Goal: Transaction & Acquisition: Download file/media

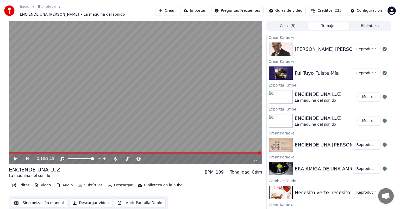
click at [381, 47] on div at bounding box center [385, 49] width 8 height 6
click at [367, 50] on button "Reproducir" at bounding box center [366, 49] width 29 height 9
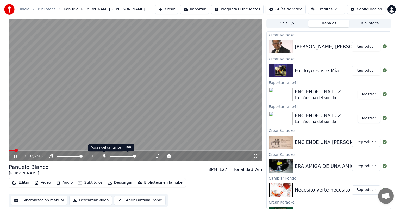
click at [104, 156] on icon at bounding box center [104, 156] width 3 height 4
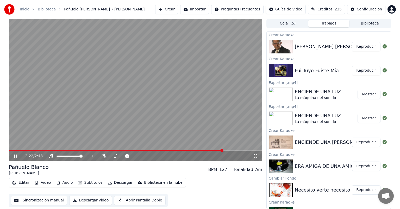
click at [223, 152] on span at bounding box center [221, 150] width 3 height 3
click at [226, 150] on span at bounding box center [136, 150] width 254 height 1
click at [119, 187] on div "Editar Video Audio Subtítulos Descargar Biblioteca en la nube" at bounding box center [97, 182] width 177 height 9
click at [354, 70] on button "Reproducir" at bounding box center [366, 70] width 29 height 9
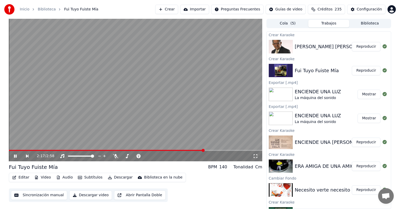
click at [204, 150] on span at bounding box center [136, 150] width 254 height 1
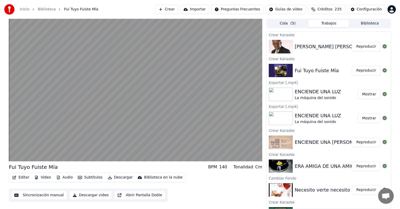
click at [118, 178] on button "Descargar" at bounding box center [120, 177] width 29 height 7
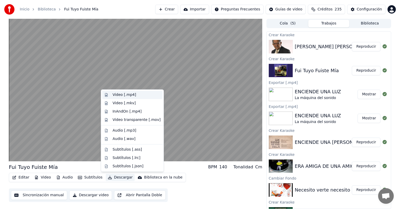
click at [124, 93] on div "Video [.mp4]" at bounding box center [124, 94] width 23 height 5
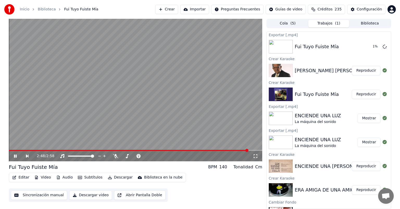
click at [364, 74] on button "Reproducir" at bounding box center [366, 70] width 29 height 9
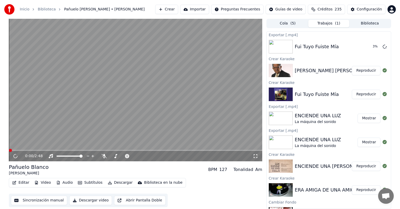
click at [112, 183] on button "Descargar" at bounding box center [120, 182] width 29 height 7
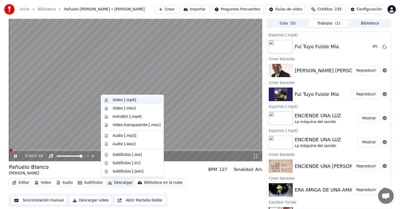
click at [121, 101] on div "Video [.mp4]" at bounding box center [124, 99] width 23 height 5
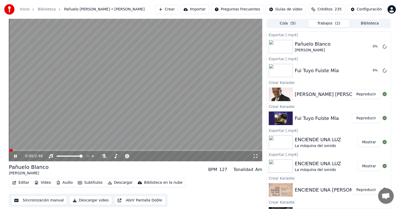
click at [16, 155] on icon at bounding box center [15, 156] width 3 height 3
click at [357, 189] on button "Reproducir" at bounding box center [366, 189] width 29 height 9
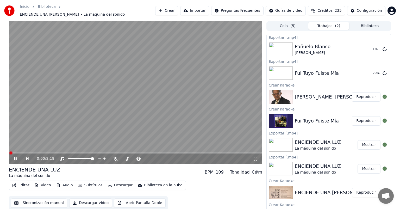
click at [108, 183] on icon "button" at bounding box center [110, 185] width 4 height 4
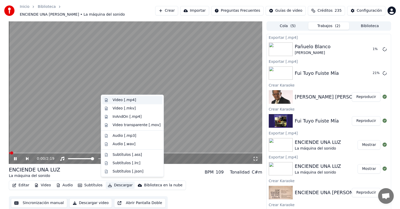
click at [114, 100] on div "Video [.mp4]" at bounding box center [124, 99] width 23 height 5
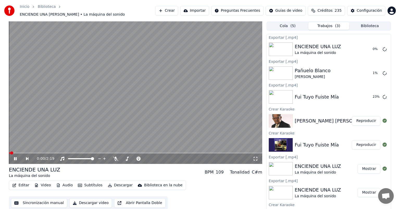
click at [13, 157] on icon at bounding box center [19, 159] width 12 height 4
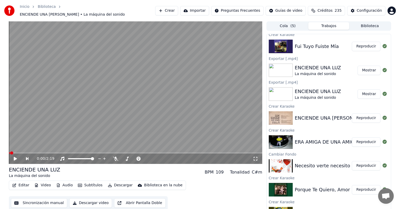
click at [362, 138] on button "Reproducir" at bounding box center [366, 141] width 29 height 9
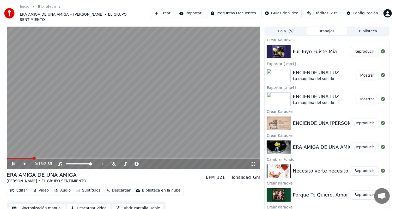
click at [33, 157] on span at bounding box center [34, 158] width 3 height 3
click at [197, 158] on span at bounding box center [134, 158] width 254 height 1
click at [117, 187] on button "Descargar" at bounding box center [117, 190] width 29 height 7
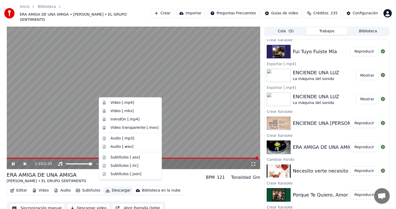
click at [358, 166] on button "Reproducir" at bounding box center [364, 170] width 29 height 9
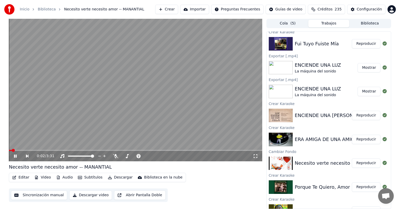
click at [200, 151] on span at bounding box center [136, 150] width 254 height 1
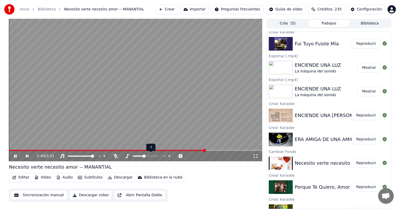
click at [143, 156] on span at bounding box center [144, 156] width 3 height 3
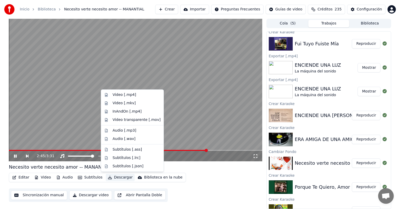
click at [119, 177] on button "Descargar" at bounding box center [120, 177] width 29 height 7
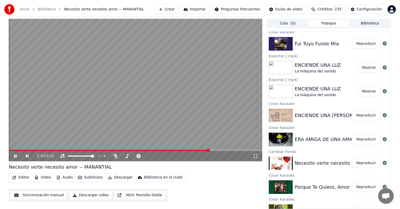
click at [192, 45] on video at bounding box center [136, 90] width 254 height 143
click at [150, 144] on video at bounding box center [136, 90] width 254 height 143
click at [115, 157] on icon at bounding box center [115, 156] width 5 height 4
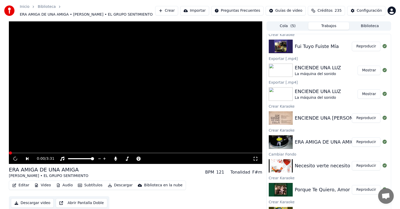
scroll to position [103, 0]
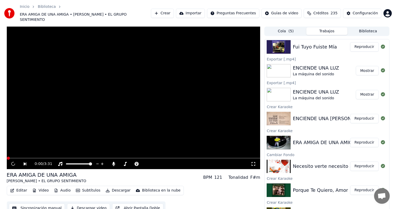
click at [354, 181] on div "Porque Te Quiero, Amor Reproducir" at bounding box center [326, 190] width 124 height 18
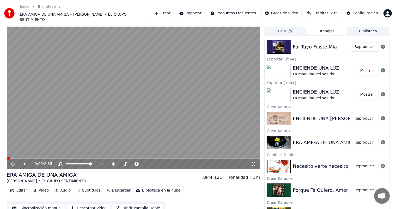
click at [354, 186] on button "Reproducir" at bounding box center [364, 190] width 29 height 9
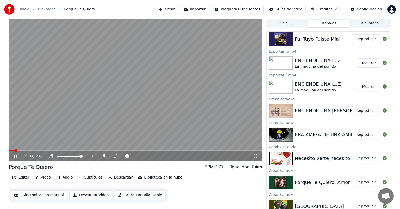
click at [112, 151] on span at bounding box center [136, 150] width 254 height 1
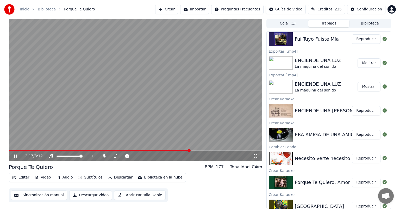
click at [189, 150] on span at bounding box center [136, 150] width 254 height 1
click at [212, 151] on span at bounding box center [136, 150] width 254 height 1
click at [238, 150] on span at bounding box center [136, 150] width 254 height 1
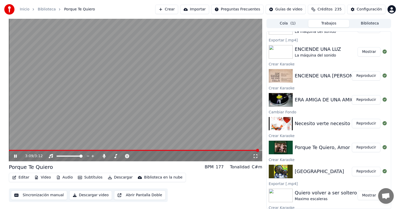
click at [370, 172] on button "Reproducir" at bounding box center [366, 171] width 29 height 9
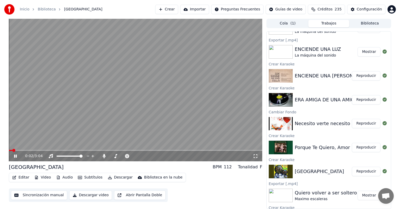
click at [40, 180] on button "Video" at bounding box center [42, 177] width 21 height 7
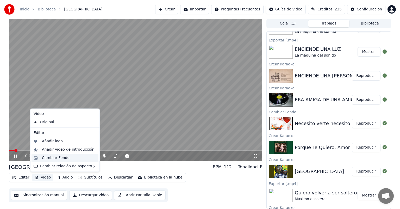
click at [51, 158] on div "Cambiar Fondo" at bounding box center [56, 157] width 28 height 5
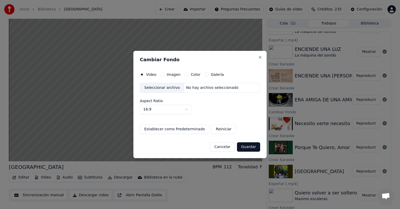
click at [164, 87] on div "Seleccionar archivo" at bounding box center [162, 87] width 44 height 9
click at [169, 76] on label "Imagen" at bounding box center [174, 75] width 14 height 4
click at [165, 76] on button "Imagen" at bounding box center [163, 74] width 4 height 4
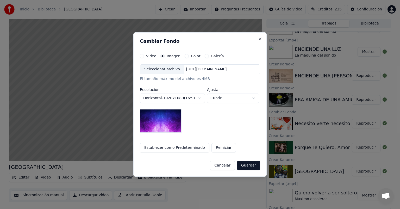
click at [163, 75] on div "Seleccionar archivo [URL][DOMAIN_NAME] El tamaño máximo del archivo es 4MB" at bounding box center [200, 72] width 120 height 17
click at [161, 72] on div "Seleccionar archivo" at bounding box center [162, 69] width 44 height 9
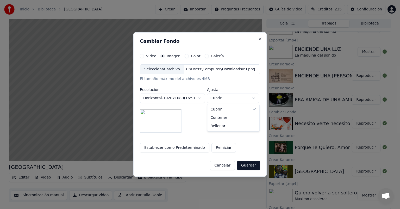
click at [226, 99] on body "Inicio Biblioteca San [PERSON_NAME] Importar Preguntas Frecuentes Guías de vide…" at bounding box center [200, 104] width 400 height 209
select select "*******"
click at [246, 166] on button "Guardar" at bounding box center [248, 165] width 23 height 9
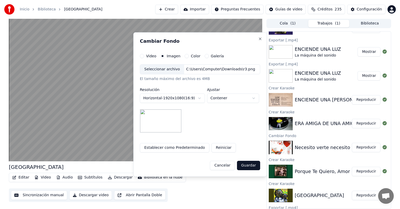
scroll to position [162, 0]
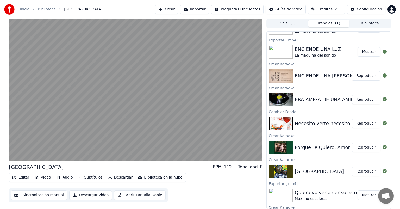
click at [361, 147] on button "Reproducir" at bounding box center [366, 147] width 29 height 9
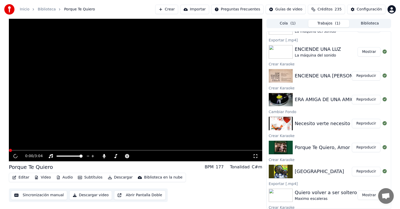
click at [115, 177] on button "Descargar" at bounding box center [120, 177] width 29 height 7
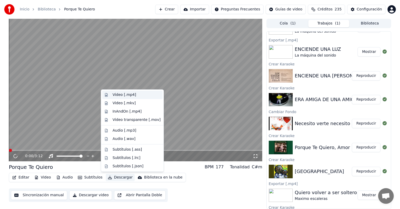
click at [124, 96] on div "Video [.mp4]" at bounding box center [124, 94] width 23 height 5
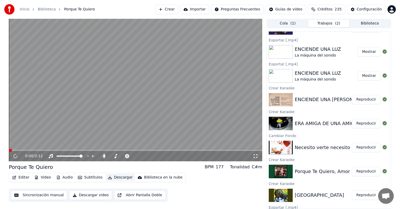
scroll to position [186, 0]
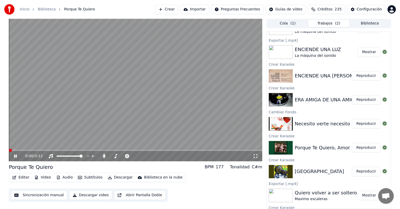
click at [14, 156] on icon at bounding box center [19, 156] width 12 height 4
click at [361, 126] on button "Reproducir" at bounding box center [366, 123] width 29 height 9
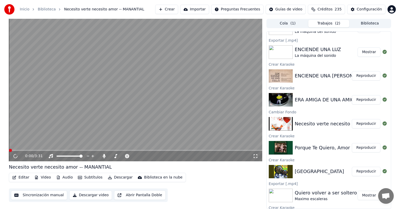
click at [109, 180] on button "Descargar" at bounding box center [120, 177] width 29 height 7
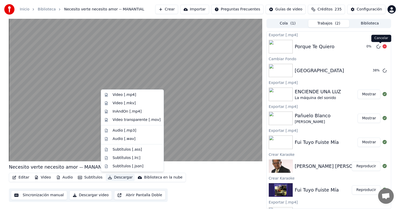
click at [383, 47] on icon at bounding box center [385, 46] width 4 height 4
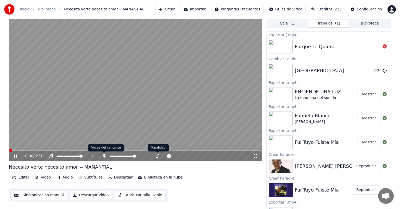
click at [104, 154] on span at bounding box center [104, 152] width 3 height 3
click at [104, 156] on icon at bounding box center [104, 156] width 3 height 4
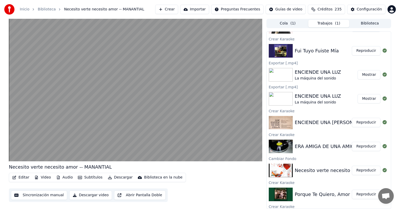
scroll to position [170, 0]
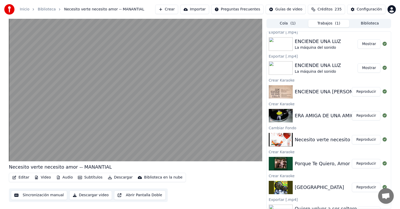
click at [361, 165] on button "Reproducir" at bounding box center [366, 163] width 29 height 9
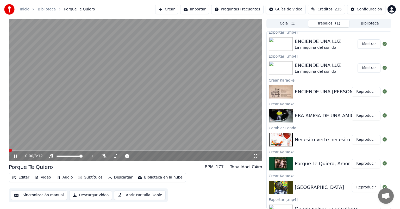
click at [109, 178] on button "Descargar" at bounding box center [120, 177] width 29 height 7
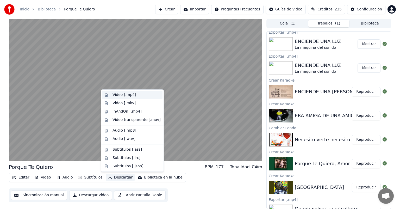
click at [125, 96] on div "Video [.mp4]" at bounding box center [124, 94] width 23 height 5
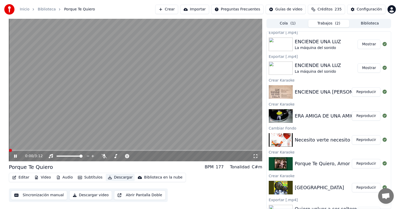
scroll to position [212, 0]
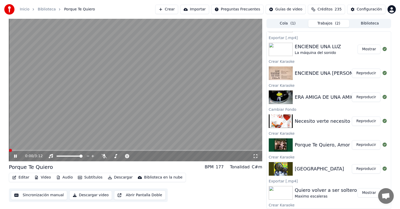
click at [364, 124] on button "Reproducir" at bounding box center [366, 120] width 29 height 9
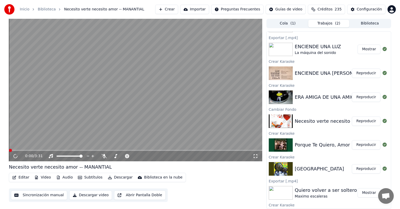
click at [113, 177] on button "Descargar" at bounding box center [120, 177] width 29 height 7
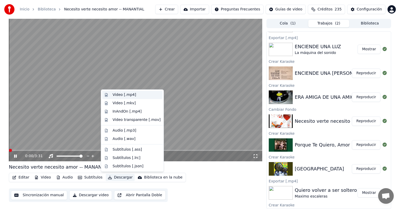
click at [130, 94] on div "Video [.mp4]" at bounding box center [124, 94] width 23 height 5
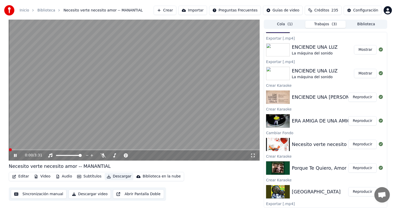
scroll to position [236, 0]
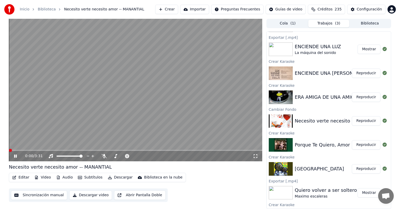
click at [361, 95] on button "Reproducir" at bounding box center [366, 97] width 29 height 9
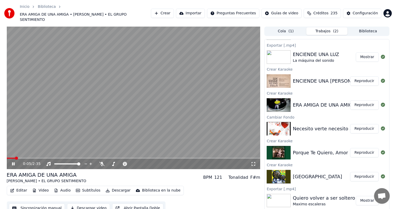
click at [116, 187] on button "Descargar" at bounding box center [117, 190] width 29 height 7
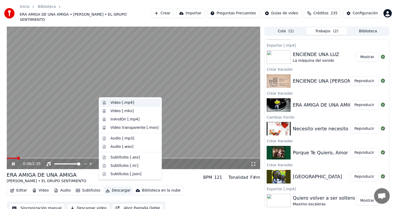
click at [119, 104] on div "Video [.mp4]" at bounding box center [121, 102] width 23 height 5
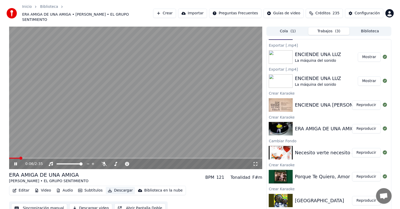
scroll to position [260, 0]
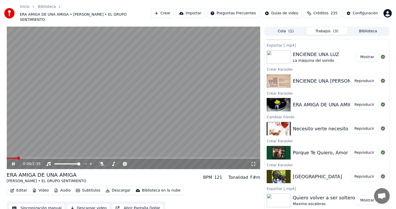
click at [360, 173] on button "Reproducir" at bounding box center [364, 176] width 29 height 9
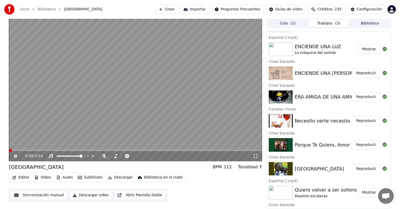
click at [113, 176] on button "Descargar" at bounding box center [120, 177] width 29 height 7
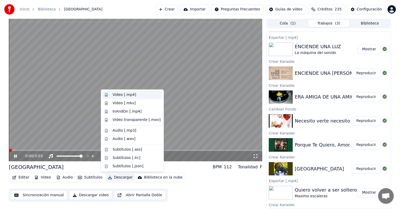
click at [124, 96] on div "Video [.mp4]" at bounding box center [124, 94] width 23 height 5
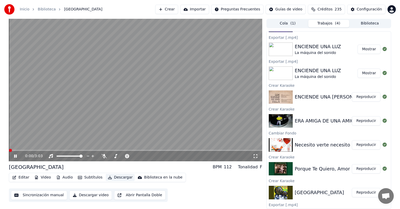
scroll to position [284, 0]
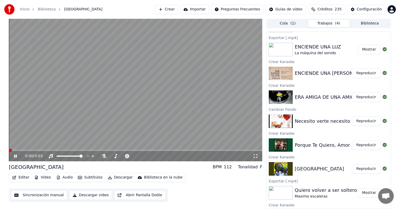
click at [14, 157] on icon at bounding box center [19, 156] width 12 height 4
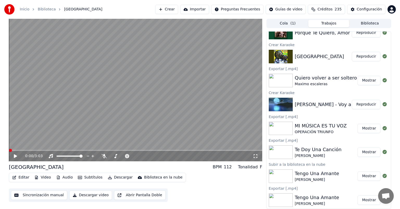
scroll to position [397, 0]
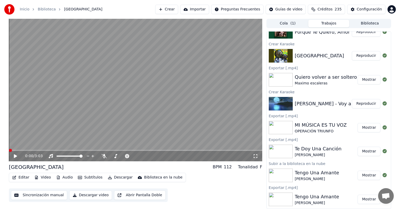
click at [356, 105] on button "Reproducir" at bounding box center [366, 103] width 29 height 9
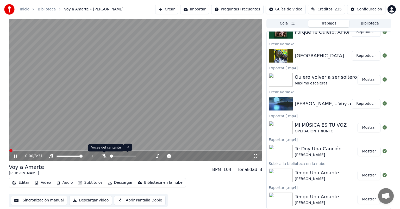
click at [103, 157] on icon at bounding box center [104, 156] width 5 height 4
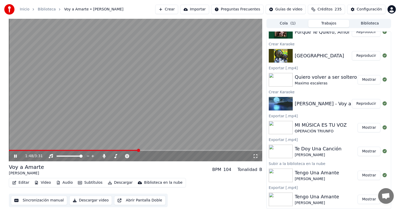
click at [139, 150] on span at bounding box center [136, 150] width 254 height 1
click at [216, 150] on span at bounding box center [136, 150] width 254 height 1
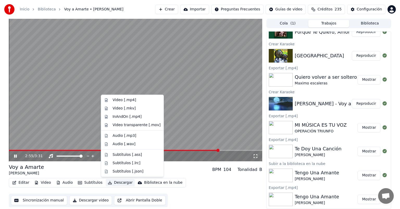
click at [120, 181] on button "Descargar" at bounding box center [120, 182] width 29 height 7
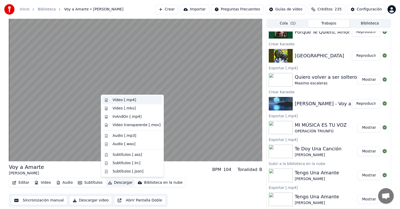
click at [119, 99] on div "Video [.mp4]" at bounding box center [124, 99] width 23 height 5
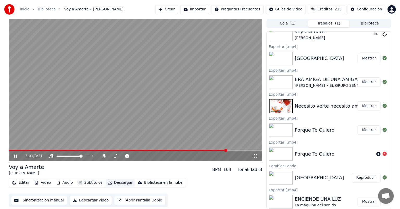
scroll to position [13, 0]
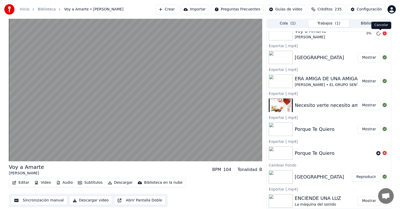
click at [383, 34] on icon at bounding box center [385, 33] width 4 height 4
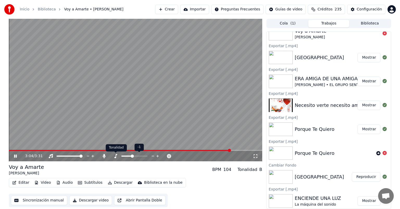
click at [115, 157] on icon at bounding box center [115, 156] width 3 height 4
click at [104, 156] on icon at bounding box center [104, 156] width 3 height 4
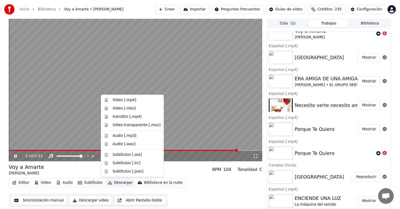
click at [116, 182] on button "Descargar" at bounding box center [120, 182] width 29 height 7
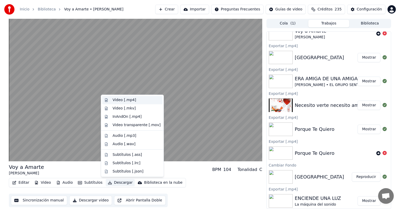
click at [123, 100] on div "Video [.mp4]" at bounding box center [124, 99] width 23 height 5
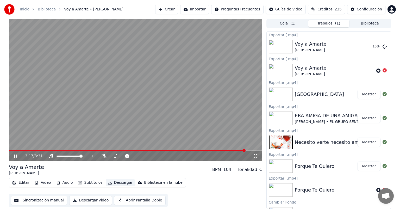
scroll to position [501, 0]
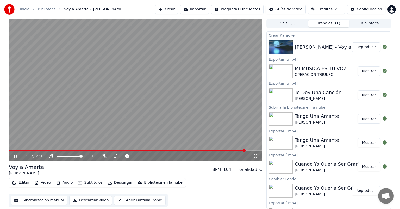
click at [16, 155] on icon at bounding box center [15, 156] width 3 height 3
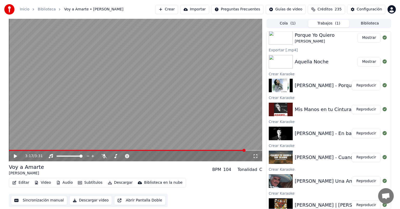
scroll to position [890, 0]
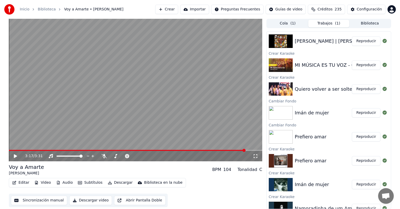
click at [356, 113] on button "Reproducir" at bounding box center [366, 112] width 29 height 9
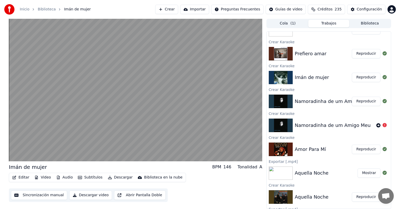
scroll to position [943, 0]
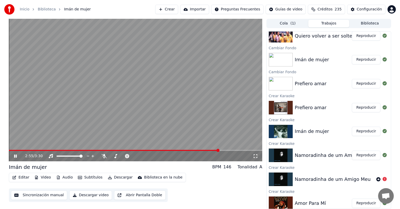
click at [219, 152] on span at bounding box center [218, 150] width 3 height 3
click at [105, 157] on icon at bounding box center [104, 156] width 5 height 4
click at [112, 151] on span at bounding box center [119, 150] width 221 height 1
click at [157, 151] on span at bounding box center [83, 150] width 148 height 1
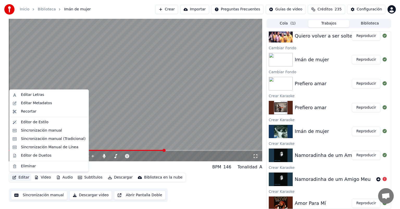
click at [18, 174] on button "Editar" at bounding box center [20, 177] width 21 height 7
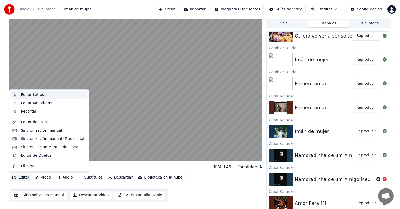
click at [46, 95] on div "Editar Letras" at bounding box center [53, 94] width 65 height 5
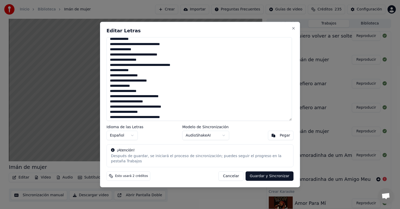
scroll to position [108, 0]
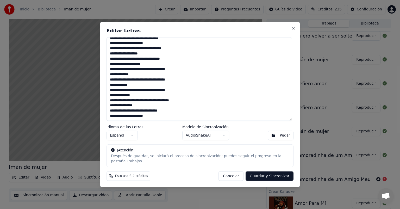
click at [176, 113] on textarea at bounding box center [200, 79] width 186 height 84
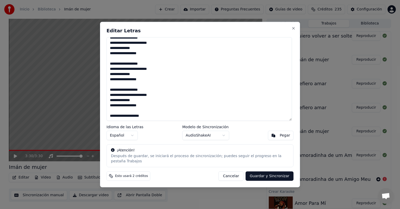
scroll to position [228, 0]
click at [276, 171] on button "Guardar y Sincronizar" at bounding box center [270, 175] width 48 height 9
type textarea "**********"
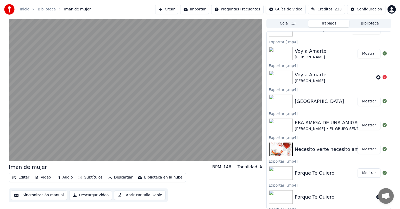
scroll to position [0, 0]
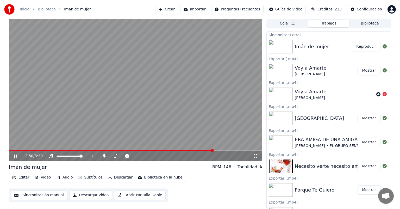
click at [213, 151] on span at bounding box center [111, 150] width 204 height 1
click at [104, 155] on icon at bounding box center [104, 156] width 3 height 4
click at [113, 175] on button "Descargar" at bounding box center [120, 177] width 29 height 7
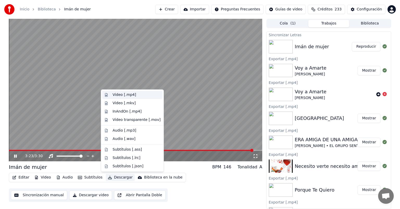
click at [122, 95] on div "Video [.mp4]" at bounding box center [124, 94] width 23 height 5
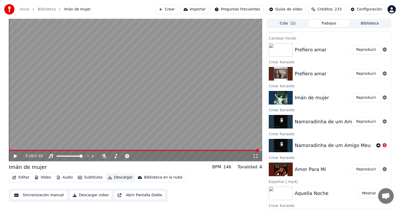
scroll to position [1023, 0]
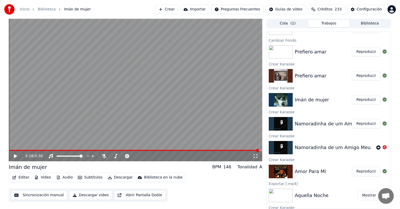
click at [367, 54] on button "Reproducir" at bounding box center [366, 51] width 29 height 9
click at [217, 152] on span at bounding box center [215, 150] width 3 height 3
click at [115, 157] on icon at bounding box center [115, 156] width 3 height 4
click at [107, 156] on div at bounding box center [104, 156] width 5 height 4
click at [105, 156] on icon at bounding box center [104, 156] width 5 height 4
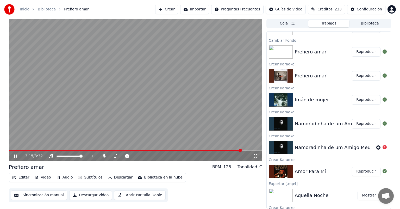
click at [242, 152] on span at bounding box center [240, 150] width 3 height 3
click at [237, 151] on div "3:17 / 3:32" at bounding box center [136, 156] width 254 height 10
click at [233, 150] on video at bounding box center [136, 90] width 254 height 143
click at [232, 150] on span at bounding box center [127, 150] width 237 height 1
click at [205, 117] on video at bounding box center [136, 90] width 254 height 143
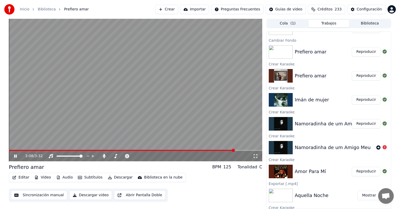
click at [207, 150] on span at bounding box center [122, 150] width 226 height 1
click at [184, 111] on video at bounding box center [136, 90] width 254 height 143
click at [104, 157] on icon at bounding box center [104, 156] width 5 height 4
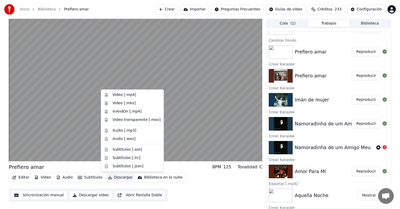
click at [111, 180] on button "Descargar" at bounding box center [120, 177] width 29 height 7
click at [116, 97] on div "Video [.mp4]" at bounding box center [124, 94] width 23 height 5
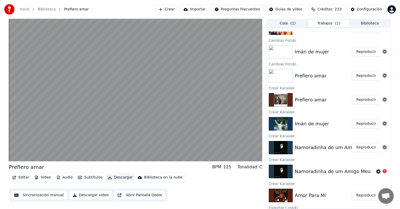
scroll to position [1046, 0]
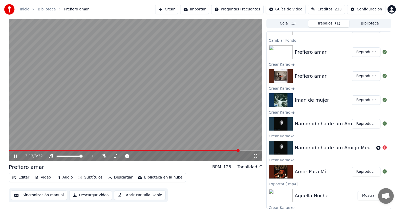
click at [362, 124] on button "Reproducir" at bounding box center [366, 123] width 29 height 9
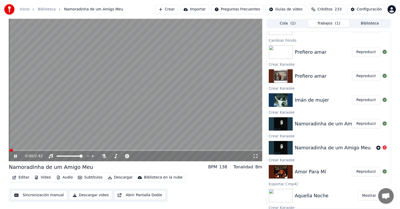
click at [15, 156] on icon at bounding box center [15, 156] width 3 height 3
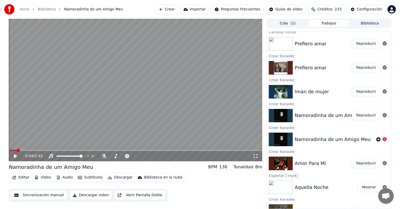
scroll to position [1055, 0]
click at [360, 116] on button "Reproducir" at bounding box center [366, 114] width 29 height 9
click at [12, 150] on span at bounding box center [15, 150] width 12 height 1
click at [9, 149] on span at bounding box center [10, 150] width 3 height 3
click at [368, 113] on button "Reproducir" at bounding box center [366, 114] width 29 height 9
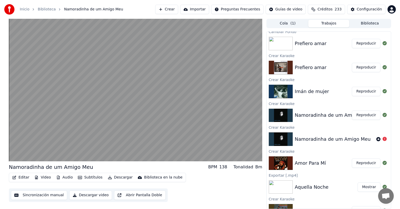
click at [358, 161] on button "Reproducir" at bounding box center [366, 162] width 29 height 9
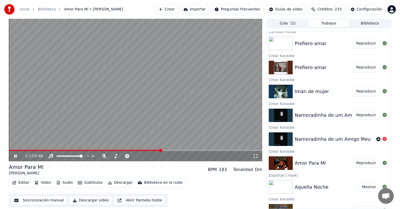
click at [162, 152] on span at bounding box center [160, 150] width 3 height 3
click at [104, 156] on icon at bounding box center [104, 156] width 5 height 4
click at [355, 163] on button "Reproducir" at bounding box center [366, 162] width 29 height 9
click at [95, 149] on span at bounding box center [93, 150] width 3 height 3
click at [167, 150] on span at bounding box center [166, 150] width 3 height 3
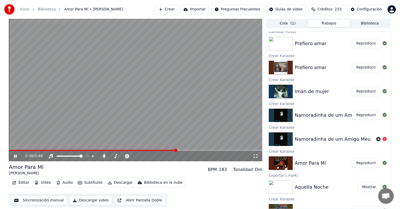
drag, startPoint x: 173, startPoint y: 150, endPoint x: 209, endPoint y: 147, distance: 35.8
click at [209, 147] on video at bounding box center [136, 90] width 254 height 143
click at [204, 149] on span at bounding box center [202, 150] width 3 height 3
click at [194, 105] on video at bounding box center [136, 90] width 254 height 143
click at [231, 150] on span at bounding box center [230, 150] width 3 height 3
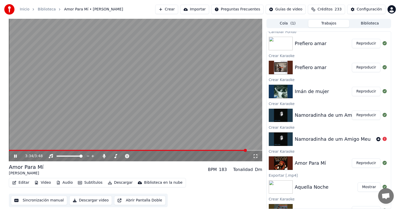
click at [247, 149] on span at bounding box center [245, 150] width 3 height 3
click at [15, 155] on icon at bounding box center [15, 156] width 3 height 3
click at [109, 186] on button "Descargar" at bounding box center [120, 182] width 29 height 7
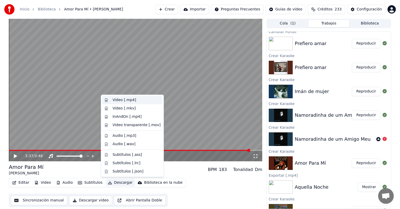
click at [119, 99] on div "Video [.mp4]" at bounding box center [124, 99] width 23 height 5
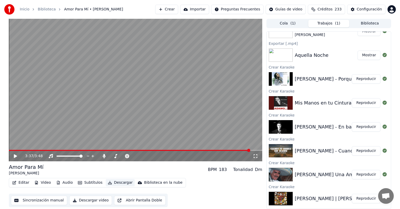
scroll to position [1095, 0]
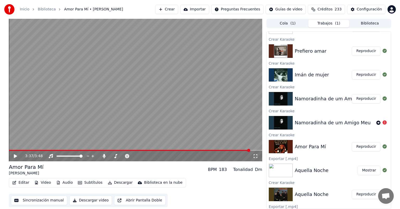
click at [367, 97] on button "Reproducir" at bounding box center [366, 98] width 29 height 9
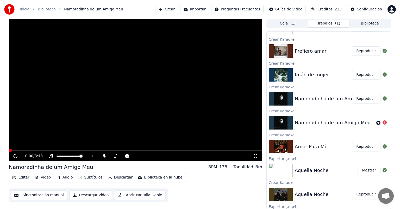
click at [119, 178] on button "Descargar" at bounding box center [120, 177] width 29 height 7
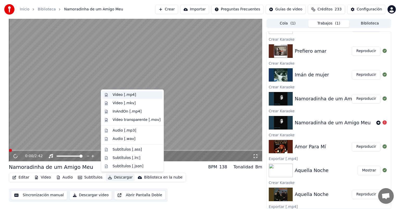
click at [120, 96] on div "Video [.mp4]" at bounding box center [124, 94] width 23 height 5
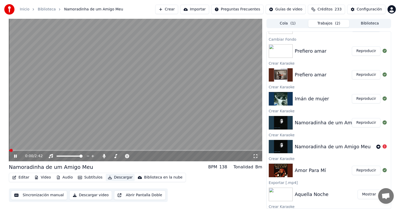
scroll to position [1119, 0]
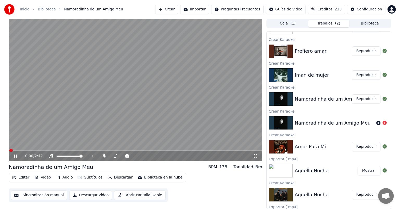
click at [15, 157] on icon at bounding box center [15, 156] width 3 height 3
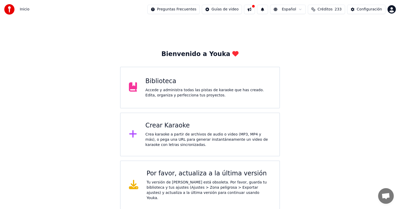
click at [255, 88] on div "Accede y administra todas las pistas de karaoke que has creado. Edita, organiza…" at bounding box center [208, 93] width 126 height 10
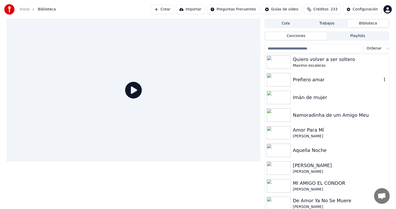
scroll to position [233, 0]
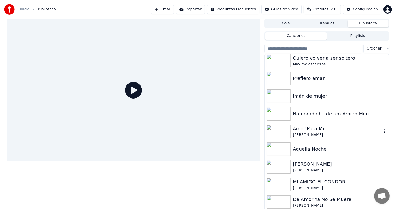
click at [307, 134] on div "[PERSON_NAME]" at bounding box center [337, 134] width 89 height 5
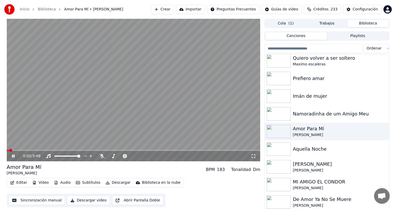
click at [111, 183] on button "Descargar" at bounding box center [117, 182] width 29 height 7
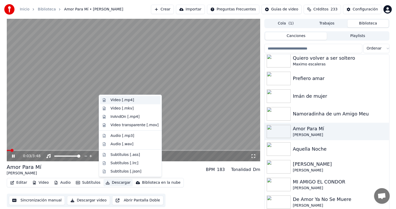
click at [120, 102] on div "Video [.mp4]" at bounding box center [121, 99] width 23 height 5
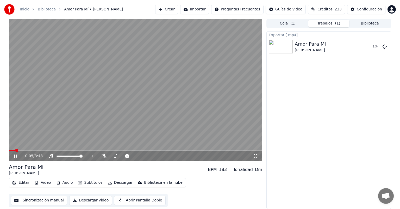
click at [15, 157] on icon at bounding box center [15, 156] width 3 height 3
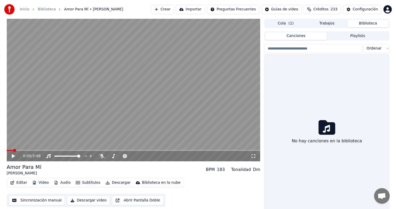
click at [369, 22] on button "Biblioteca" at bounding box center [367, 24] width 41 height 8
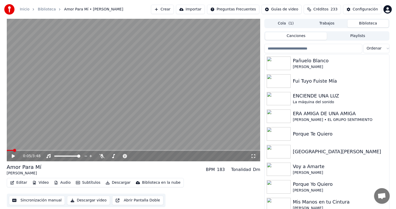
click at [322, 47] on input "search" at bounding box center [313, 48] width 98 height 9
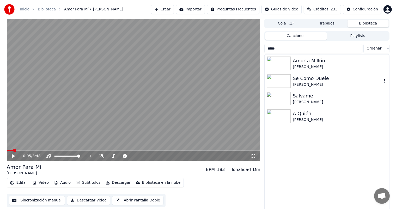
type input "*****"
click at [313, 82] on div "Se Como Duele" at bounding box center [337, 78] width 89 height 7
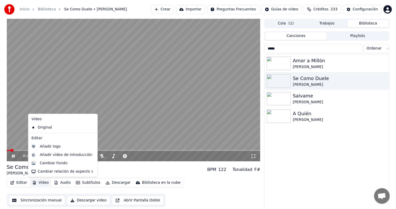
click at [47, 180] on button "Video" at bounding box center [40, 182] width 21 height 7
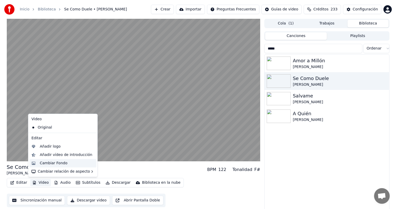
click at [51, 164] on div "Cambiar Fondo" at bounding box center [54, 163] width 28 height 5
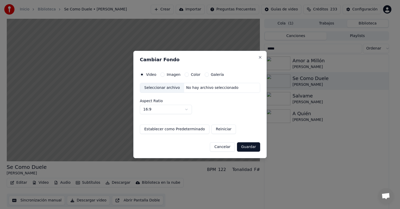
click at [163, 75] on button "Imagen" at bounding box center [163, 74] width 4 height 4
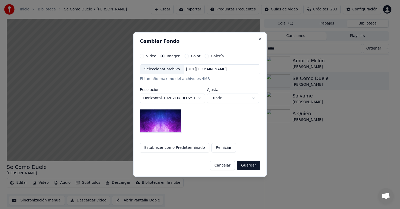
click at [155, 66] on div "Seleccionar archivo" at bounding box center [162, 69] width 44 height 9
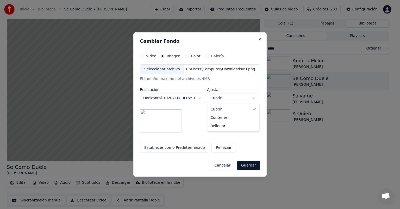
click at [231, 99] on body "**********" at bounding box center [198, 104] width 396 height 209
select select "*******"
click at [248, 167] on button "Guardar" at bounding box center [248, 165] width 23 height 9
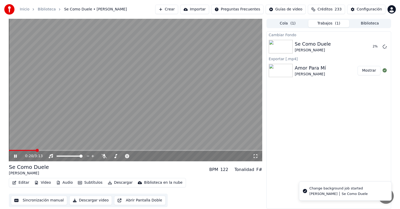
click at [16, 156] on icon at bounding box center [15, 156] width 3 height 3
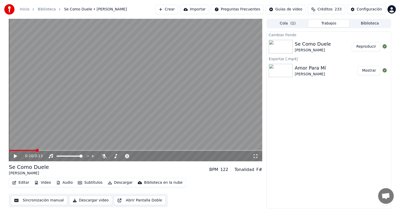
click at [364, 26] on button "Biblioteca" at bounding box center [369, 24] width 41 height 8
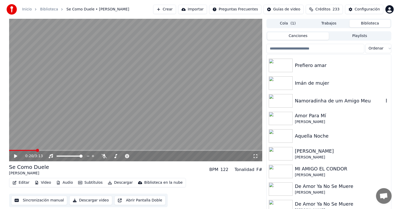
scroll to position [246, 0]
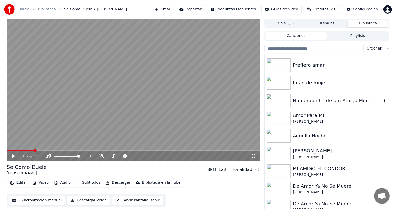
click at [343, 102] on div "Namoradinha de um Amigo Meu" at bounding box center [337, 100] width 89 height 7
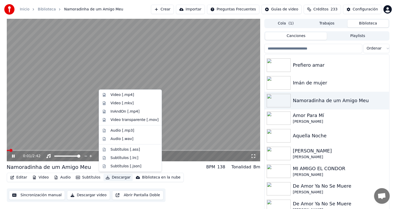
click at [117, 177] on button "Descargar" at bounding box center [117, 177] width 29 height 7
click at [120, 96] on div "Video [.mp4]" at bounding box center [121, 94] width 23 height 5
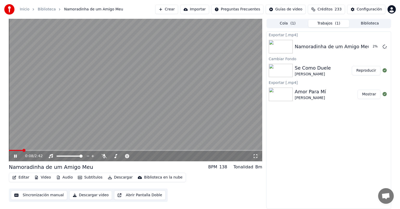
click at [15, 155] on icon at bounding box center [19, 156] width 12 height 4
click at [355, 71] on button "Reproducir" at bounding box center [366, 70] width 29 height 9
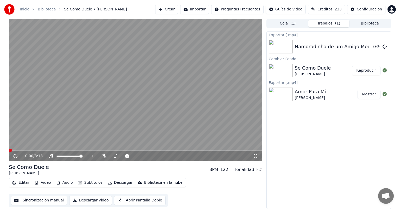
click at [113, 182] on button "Descargar" at bounding box center [120, 182] width 29 height 7
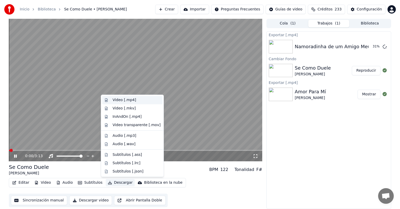
click at [127, 102] on div "Video [.mp4]" at bounding box center [124, 99] width 23 height 5
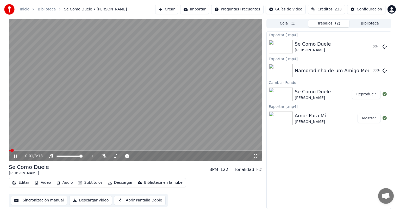
click at [15, 155] on icon at bounding box center [19, 156] width 12 height 4
